Goal: Navigation & Orientation: Find specific page/section

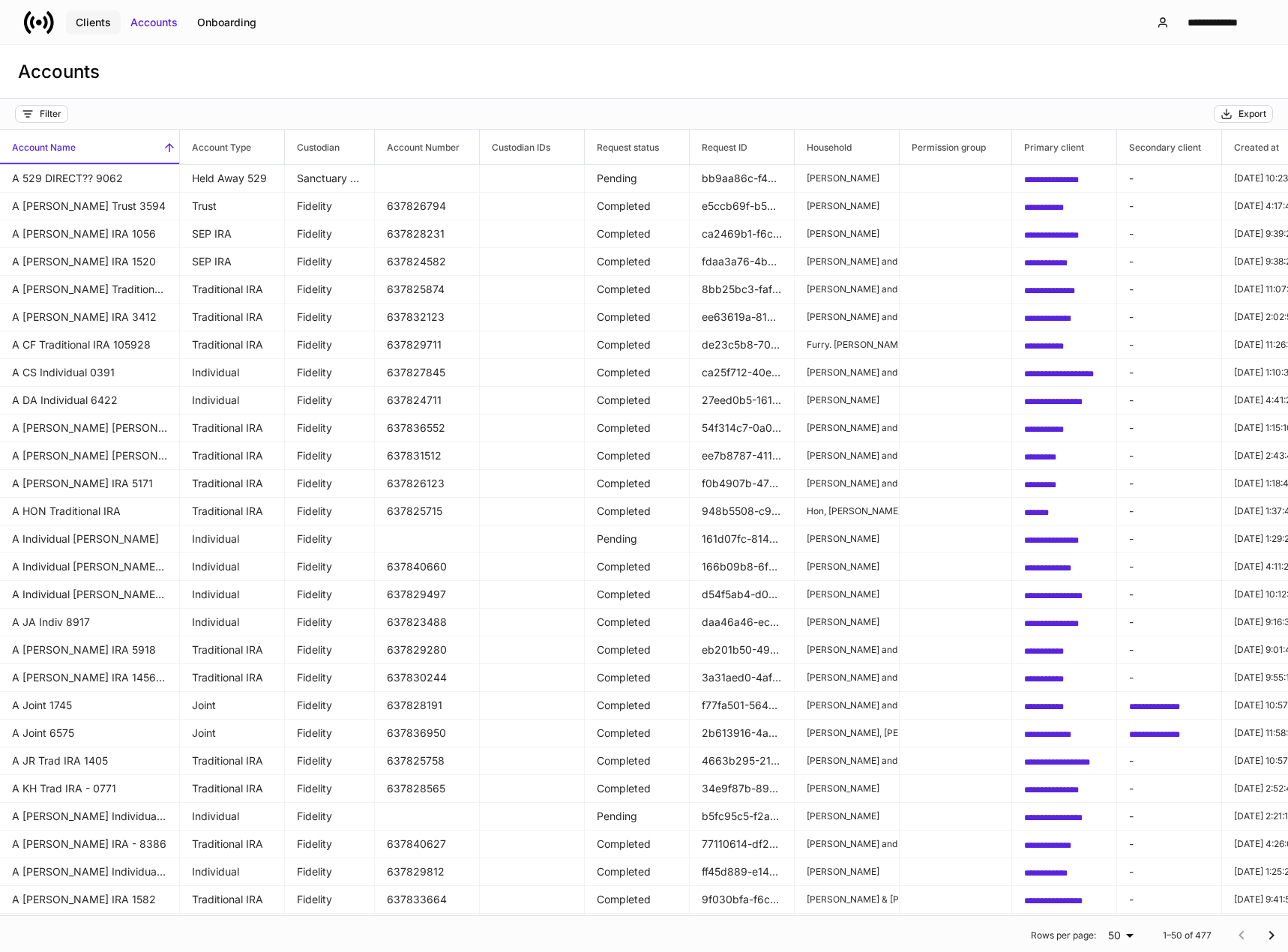
click at [95, 24] on div "Clients" at bounding box center [93, 23] width 35 height 15
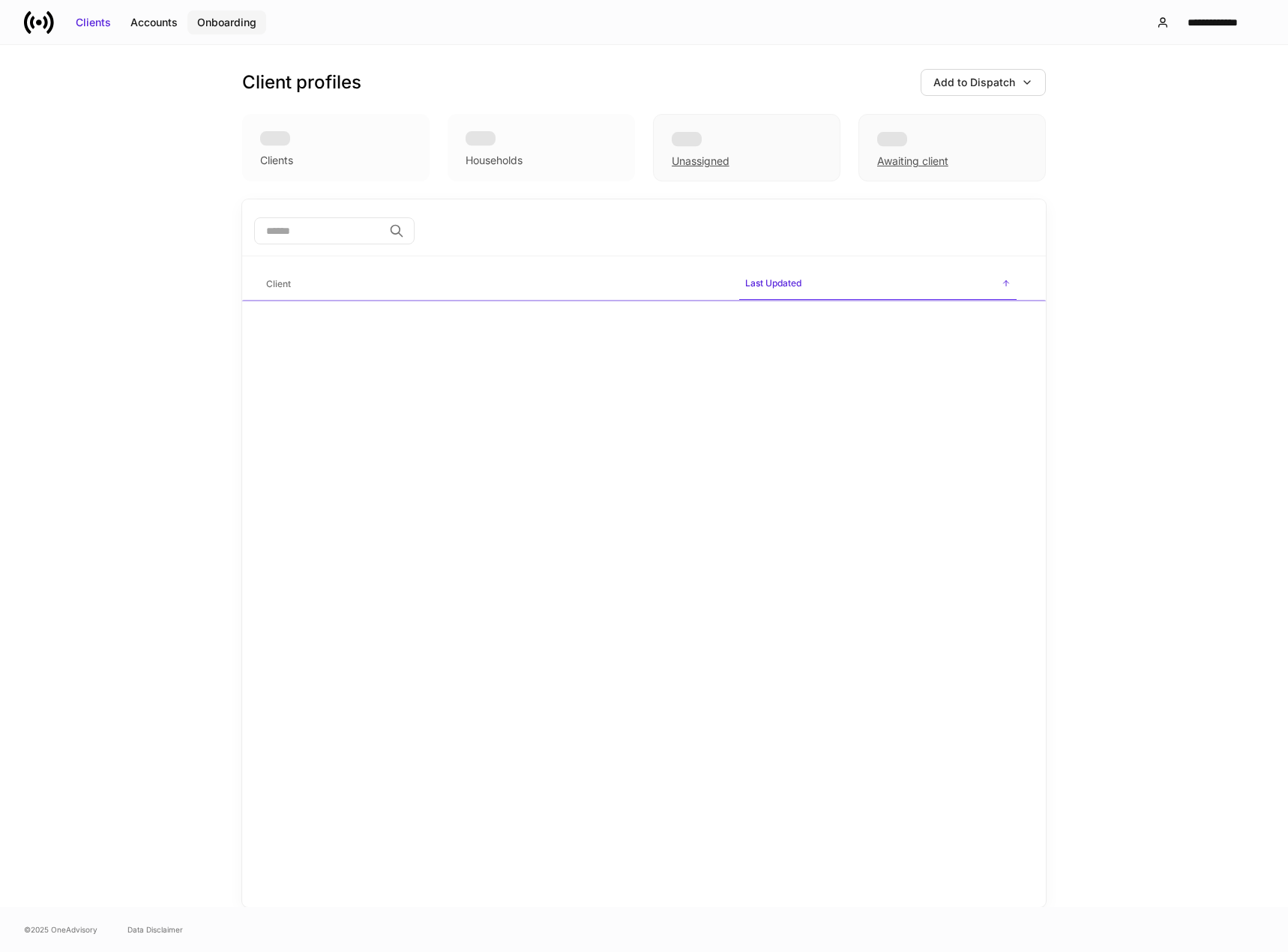
click at [226, 15] on button "Onboarding" at bounding box center [227, 22] width 79 height 24
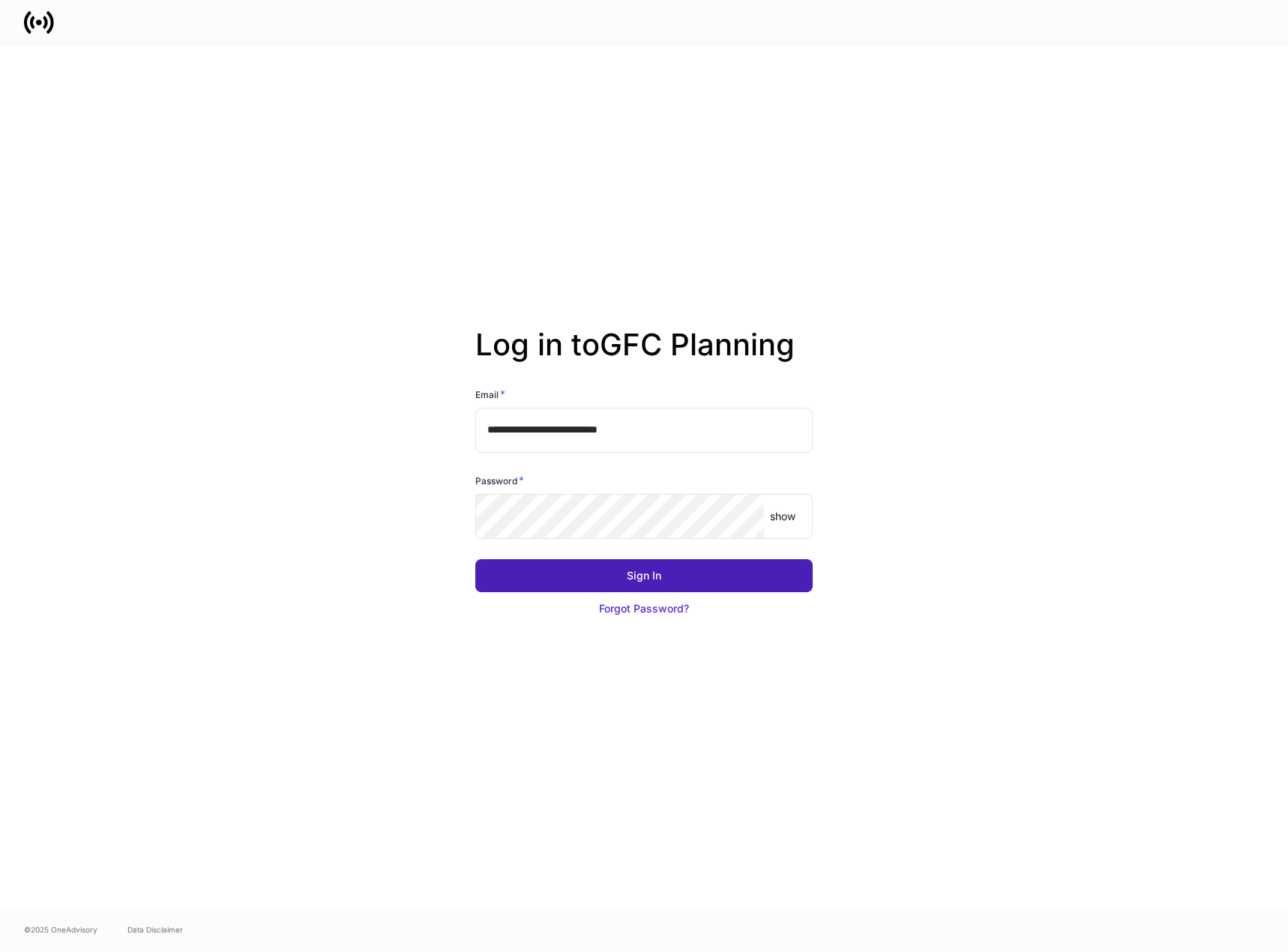
click at [636, 576] on div "Sign In" at bounding box center [643, 576] width 34 height 15
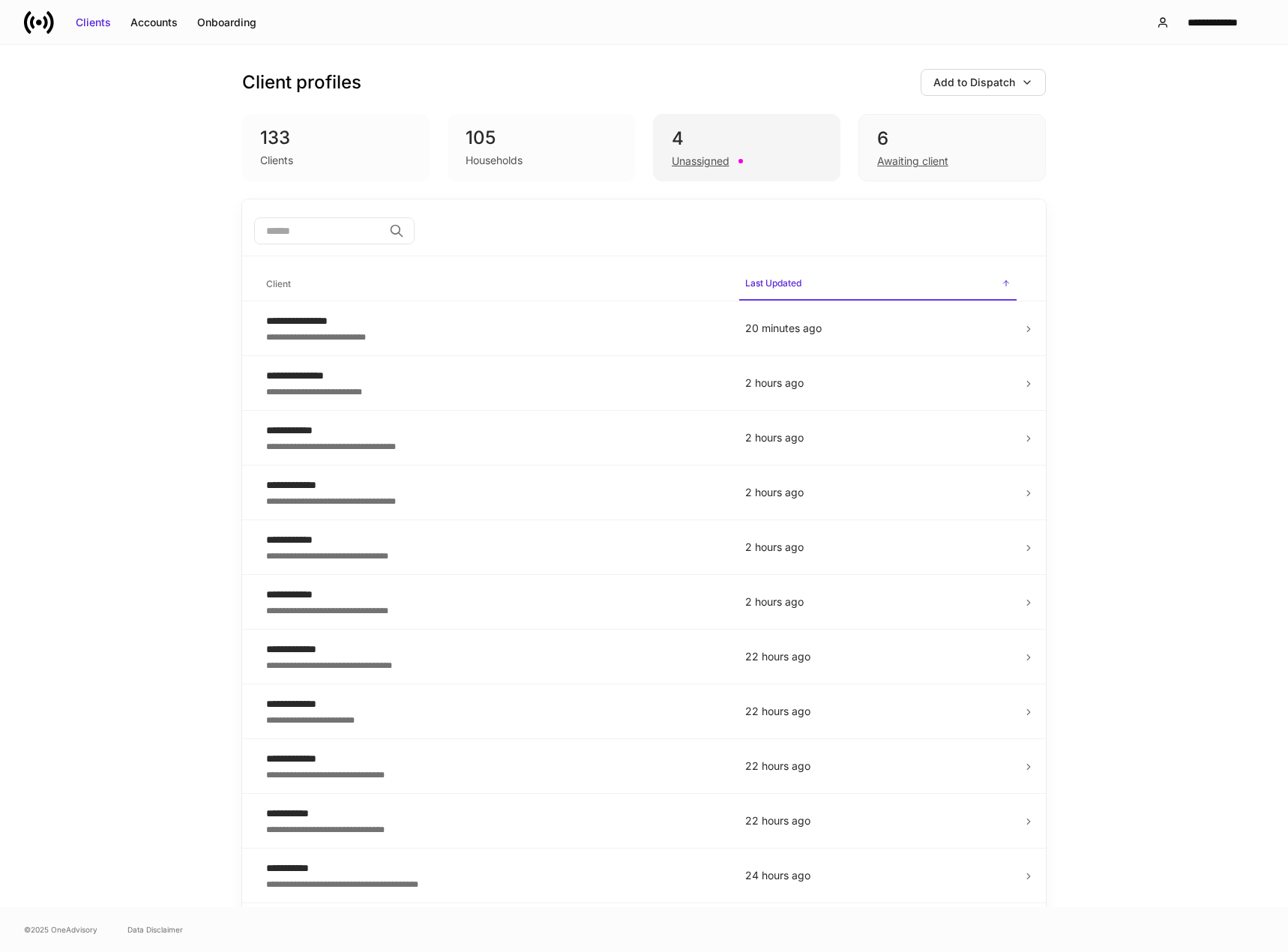
click at [691, 158] on div "Unassigned" at bounding box center [700, 161] width 58 height 15
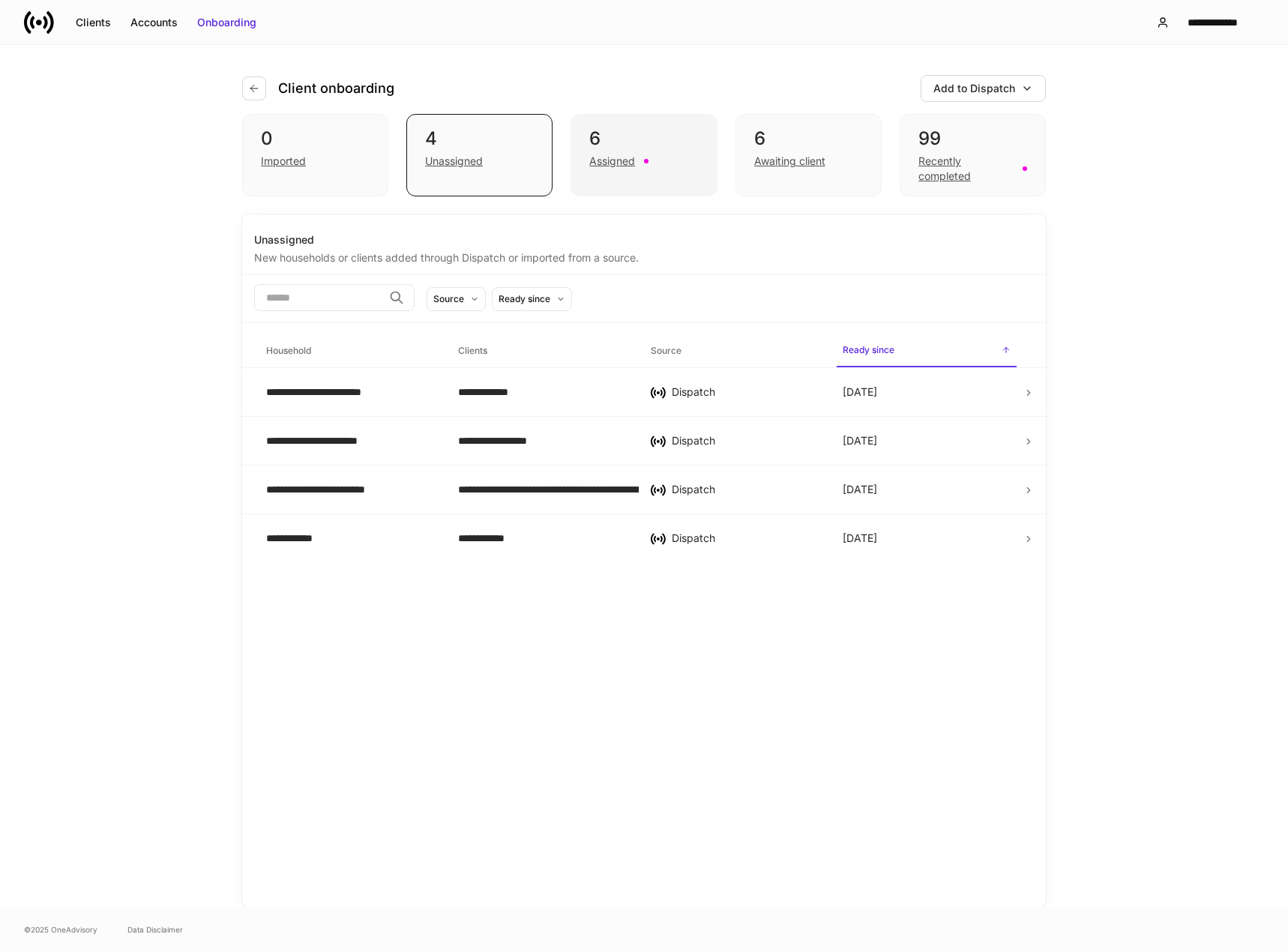
click at [613, 162] on div "Assigned" at bounding box center [612, 161] width 46 height 15
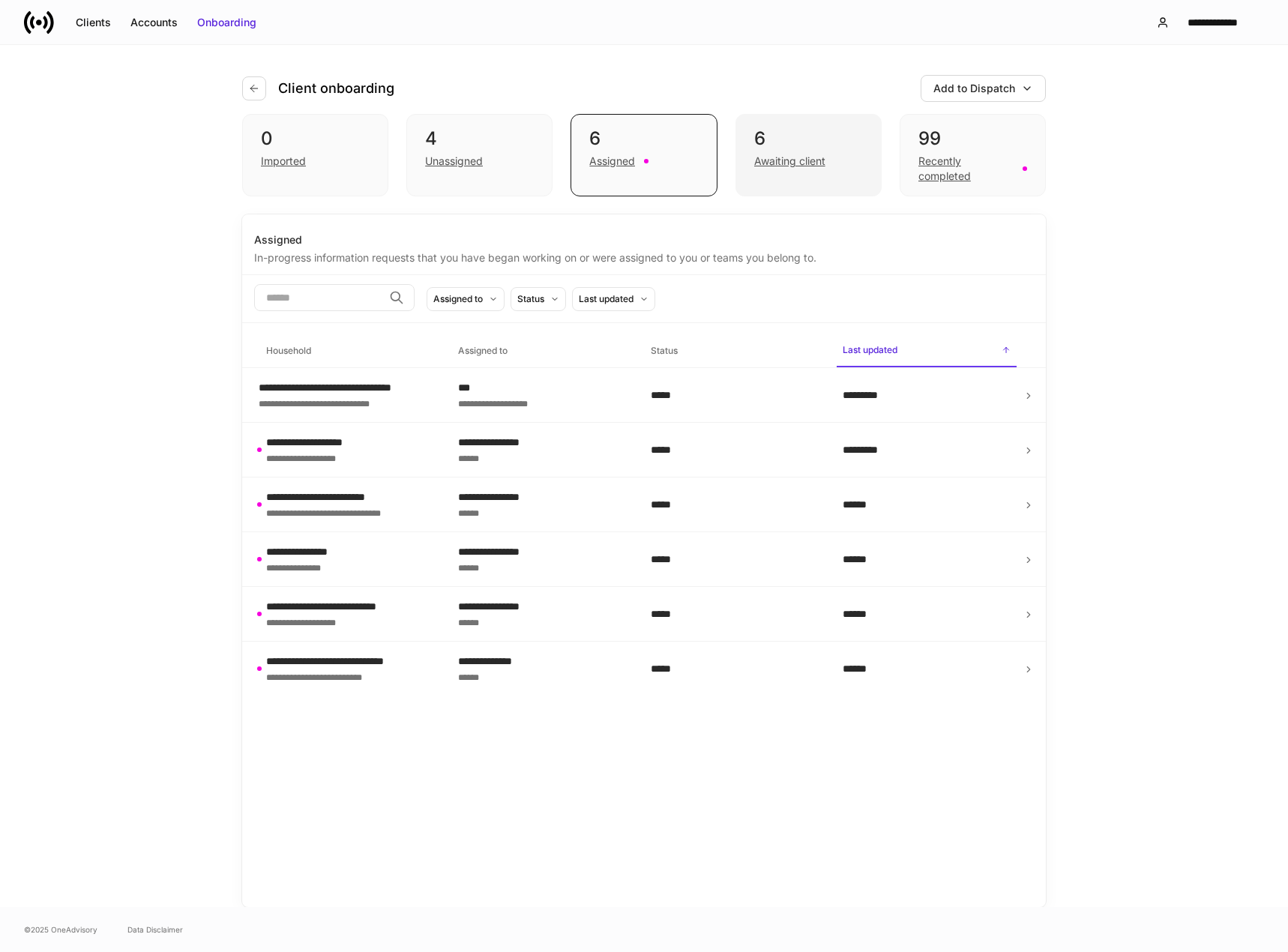
click at [783, 165] on div "Awaiting client" at bounding box center [789, 161] width 71 height 15
